Goal: Task Accomplishment & Management: Use online tool/utility

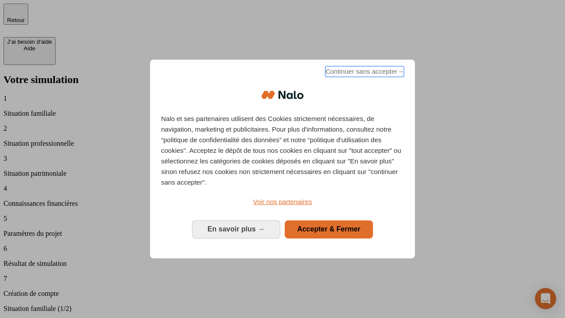
click at [364, 73] on span "Continuer sans accepter →" at bounding box center [365, 71] width 79 height 11
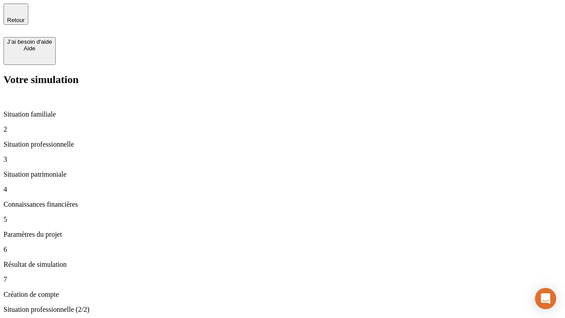
type input "30 000"
type input "0"
type input "1 000"
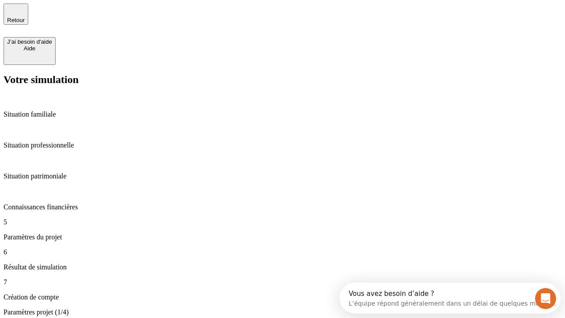
type input "40"
type input "64"
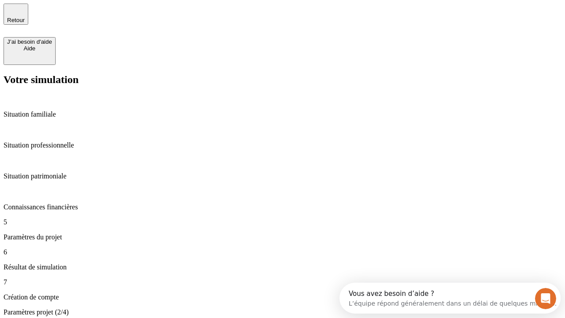
type input "200 000"
type input "640"
